Goal: Navigation & Orientation: Find specific page/section

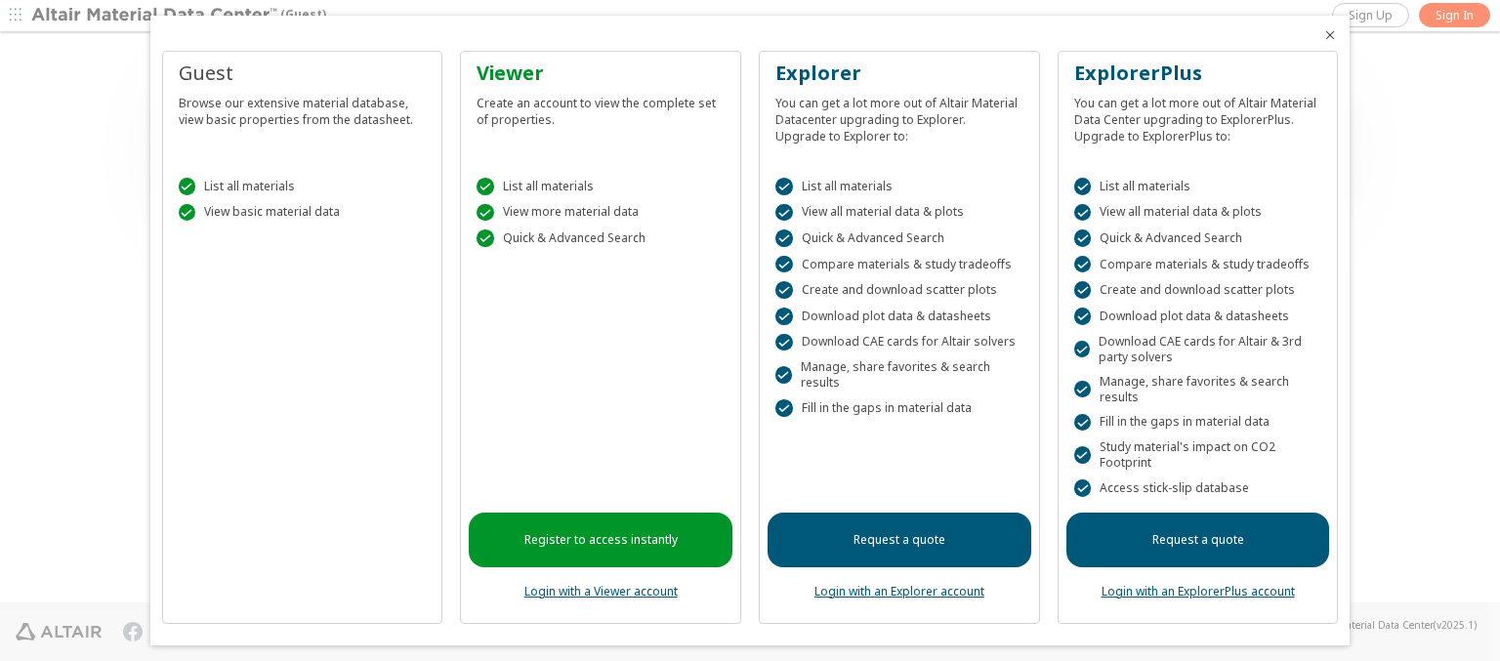
click at [1322, 35] on icon "Close" at bounding box center [1330, 35] width 16 height 16
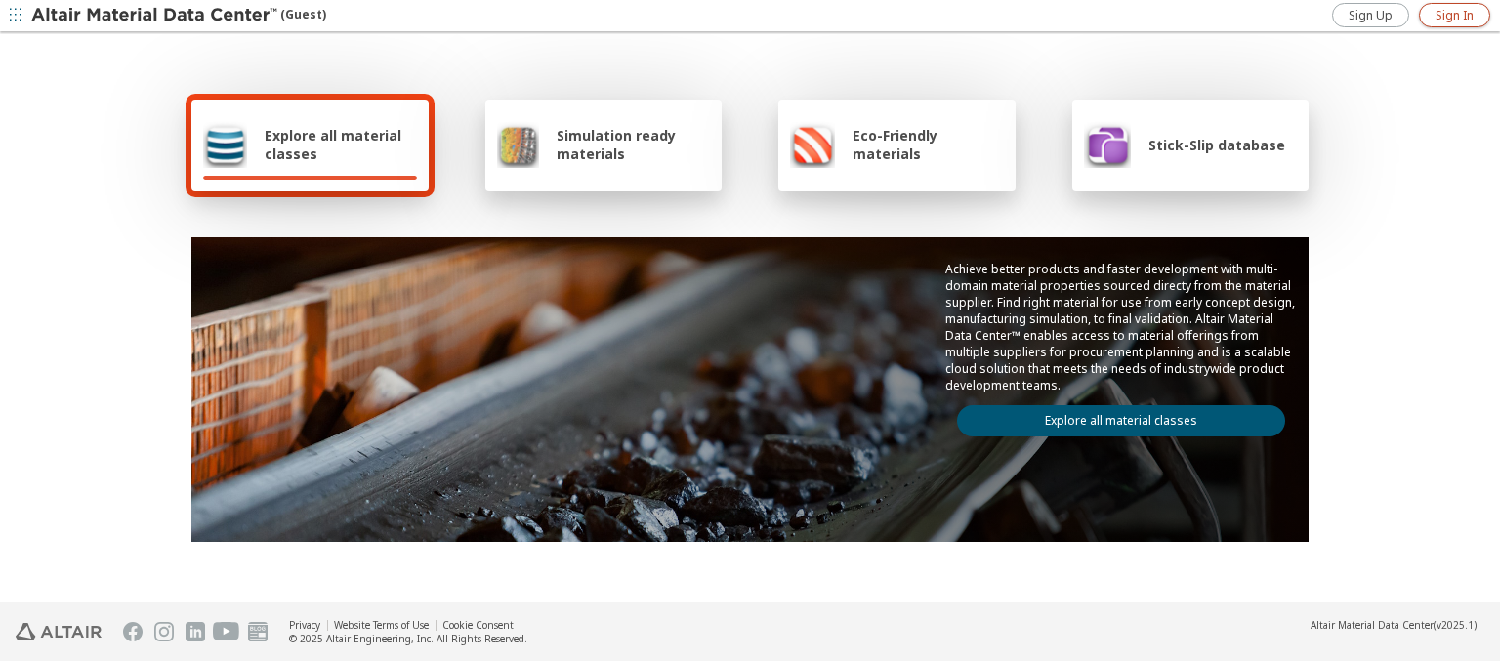
click at [1454, 15] on span "Sign In" at bounding box center [1455, 16] width 38 height 16
click at [155, 16] on img at bounding box center [155, 16] width 249 height 20
click at [333, 145] on span "Explore all material classes" at bounding box center [341, 144] width 152 height 37
click at [1113, 416] on link "Explore all material classes" at bounding box center [1121, 420] width 328 height 31
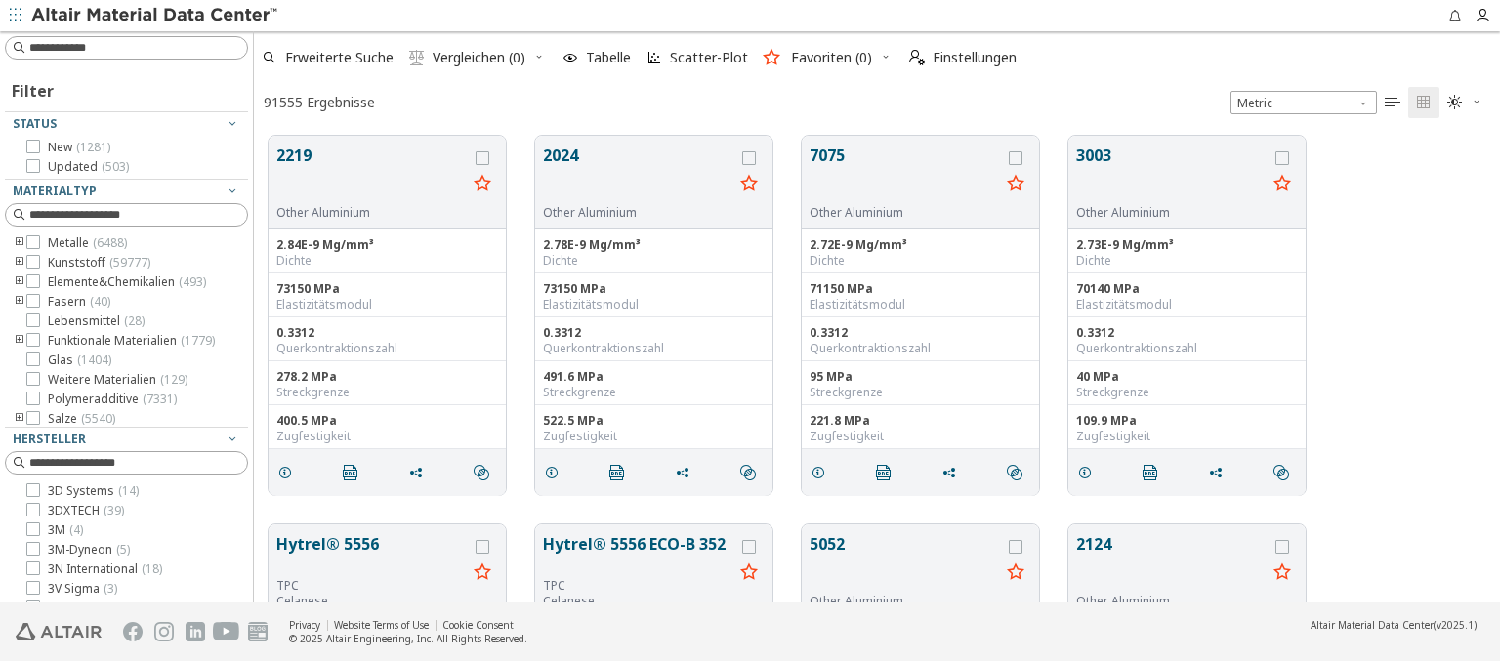
scroll to position [467, 1231]
click at [155, 16] on img at bounding box center [155, 16] width 249 height 20
